Goal: Navigation & Orientation: Find specific page/section

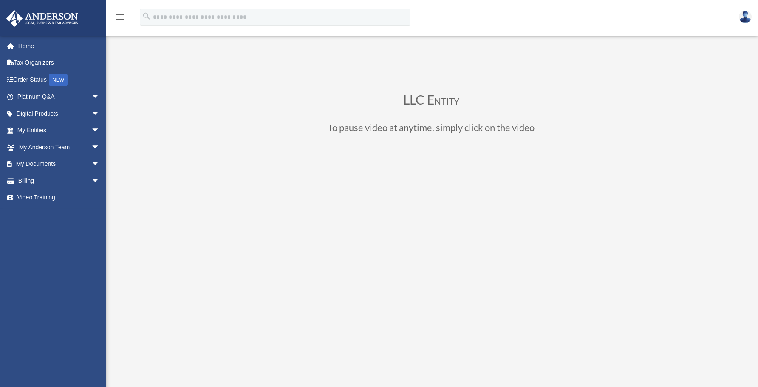
scroll to position [100, 0]
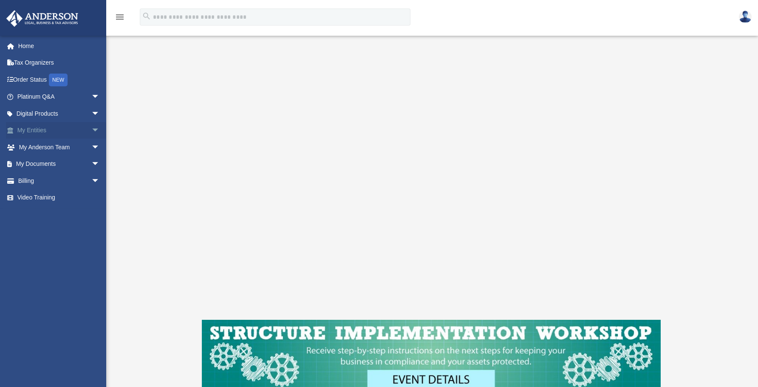
click at [30, 130] on link "My Entities arrow_drop_down" at bounding box center [59, 130] width 107 height 17
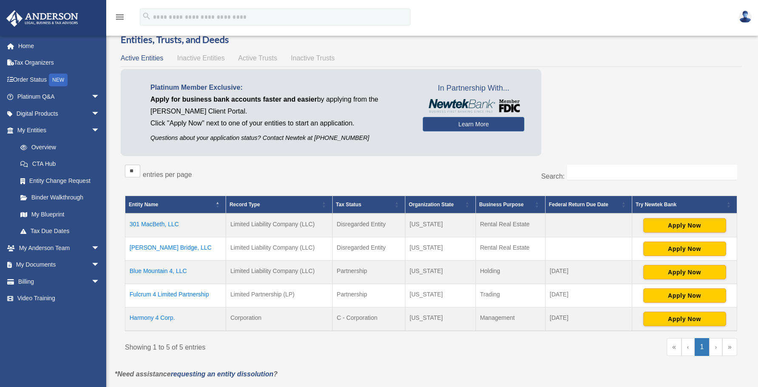
scroll to position [61, 0]
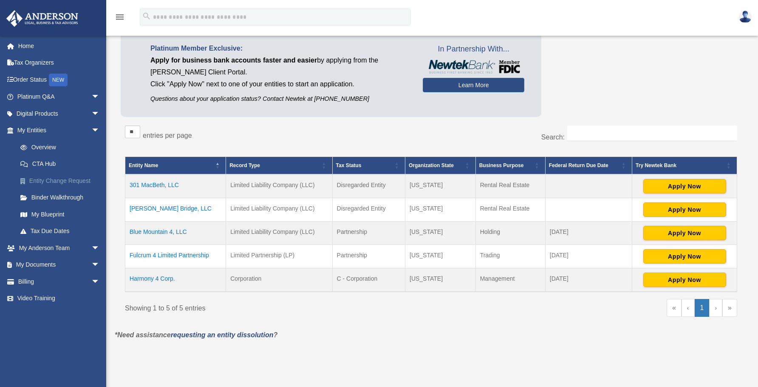
click at [50, 179] on link "Entity Change Request" at bounding box center [62, 180] width 101 height 17
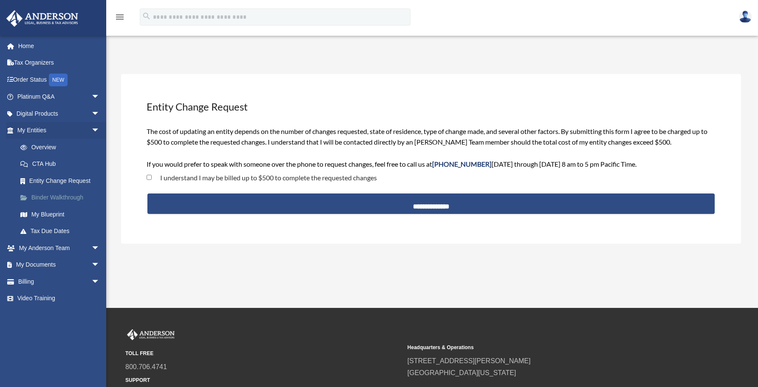
click at [53, 197] on link "Binder Walkthrough" at bounding box center [62, 197] width 101 height 17
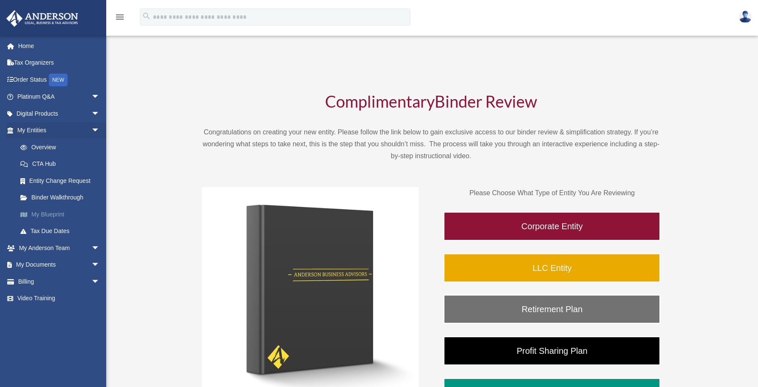
click at [52, 212] on link "My Blueprint" at bounding box center [62, 214] width 101 height 17
